Goal: Navigation & Orientation: Find specific page/section

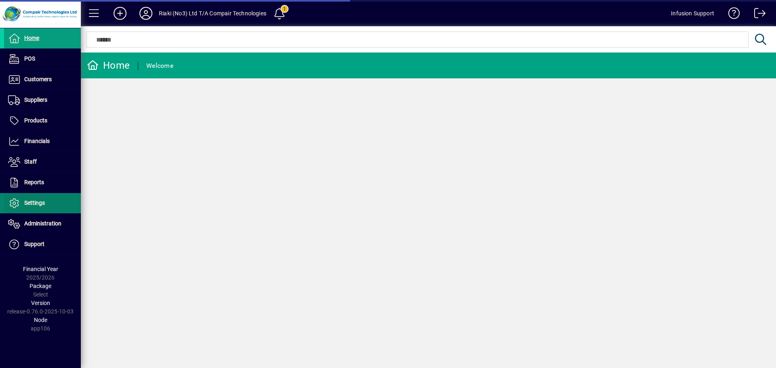
drag, startPoint x: 0, startPoint y: 0, endPoint x: 28, endPoint y: 202, distance: 203.6
click at [28, 202] on span "Settings" at bounding box center [34, 203] width 21 height 6
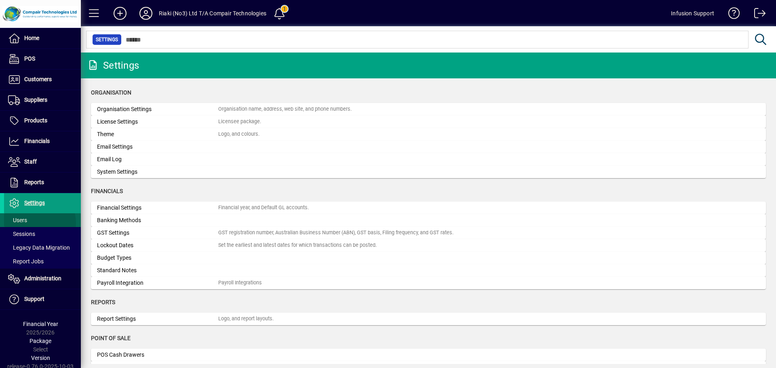
click at [31, 223] on span at bounding box center [42, 220] width 77 height 19
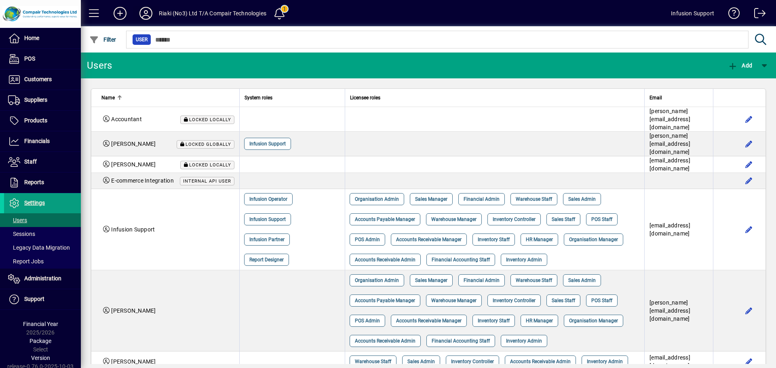
click at [145, 11] on icon at bounding box center [146, 13] width 16 height 13
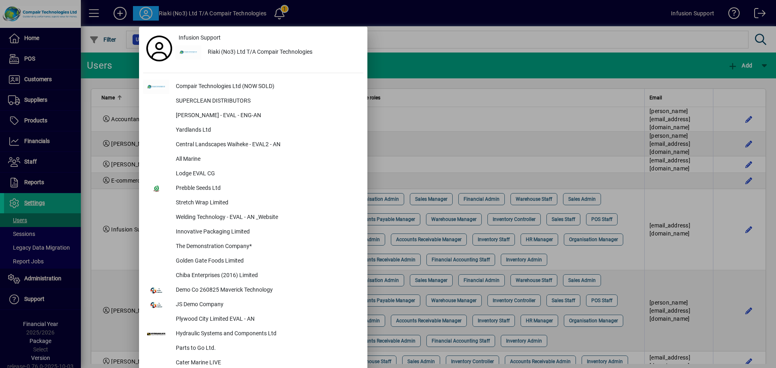
drag, startPoint x: 473, startPoint y: 20, endPoint x: 440, endPoint y: 21, distance: 32.3
click at [471, 20] on div at bounding box center [388, 184] width 776 height 368
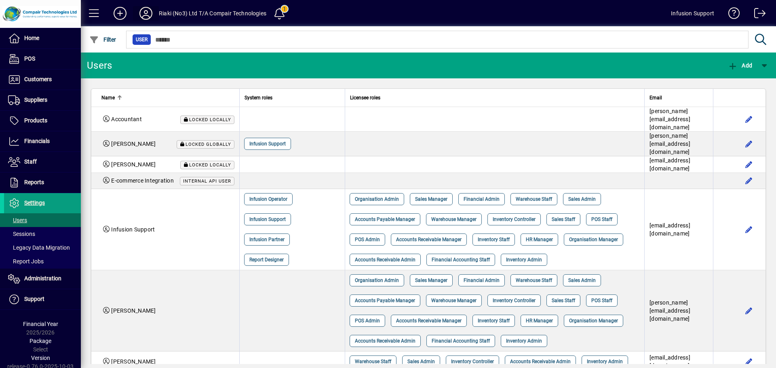
click at [146, 11] on icon at bounding box center [146, 13] width 16 height 13
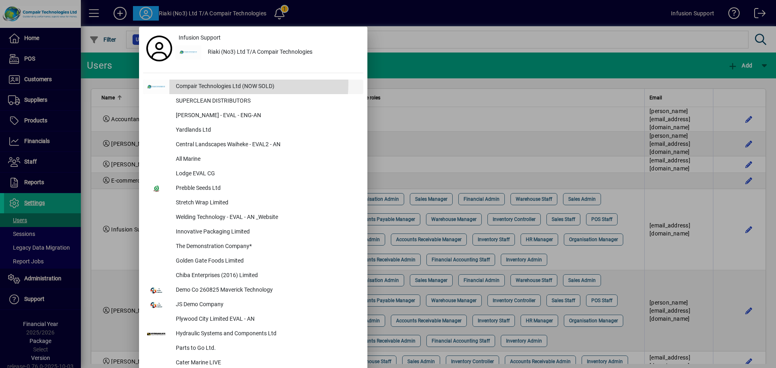
click at [213, 83] on div "Compair Technologies Ltd (NOW SOLD)" at bounding box center [266, 87] width 194 height 15
